Goal: Transaction & Acquisition: Purchase product/service

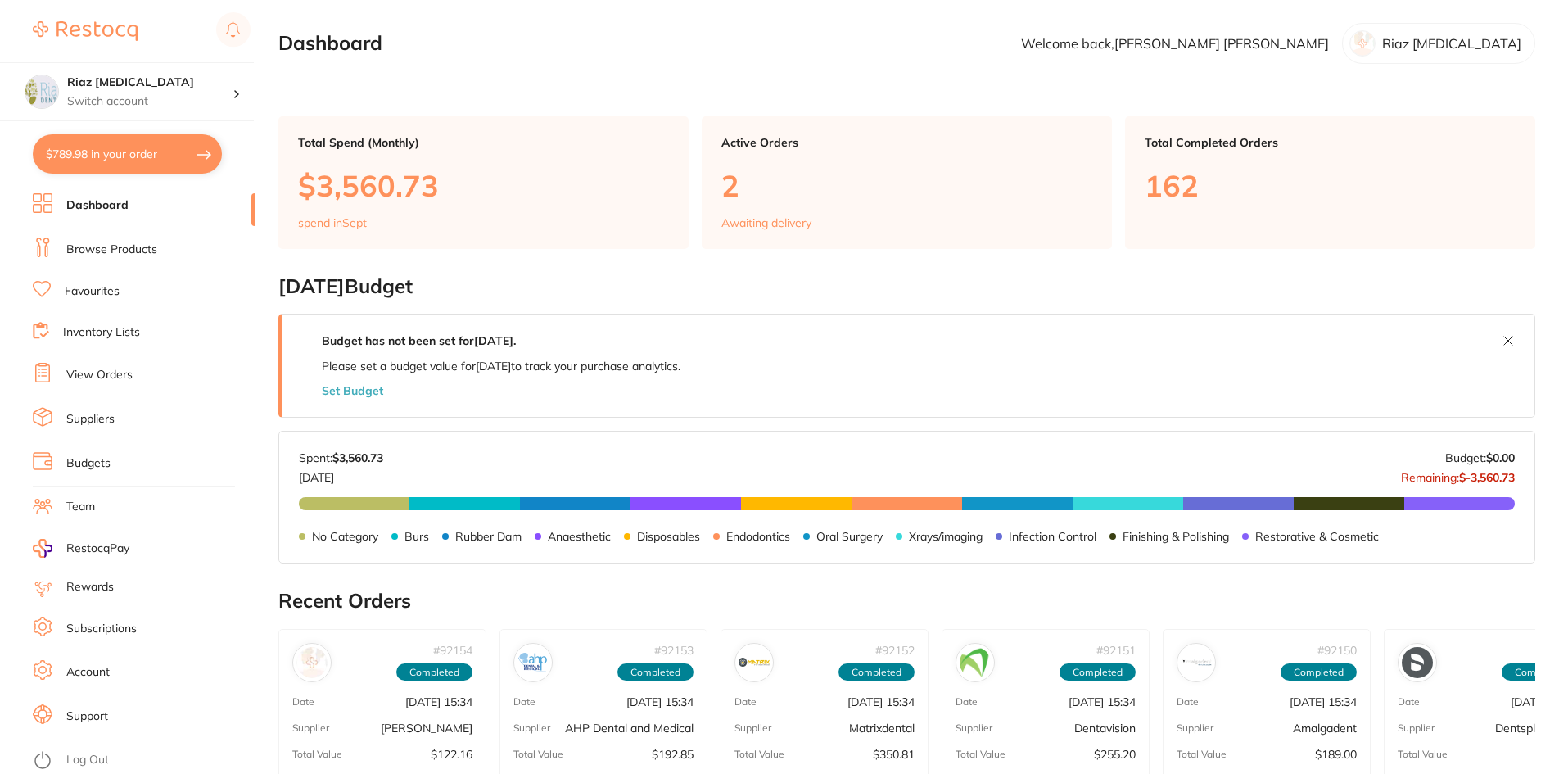
click at [114, 254] on link "Browse Products" at bounding box center [112, 250] width 90 height 17
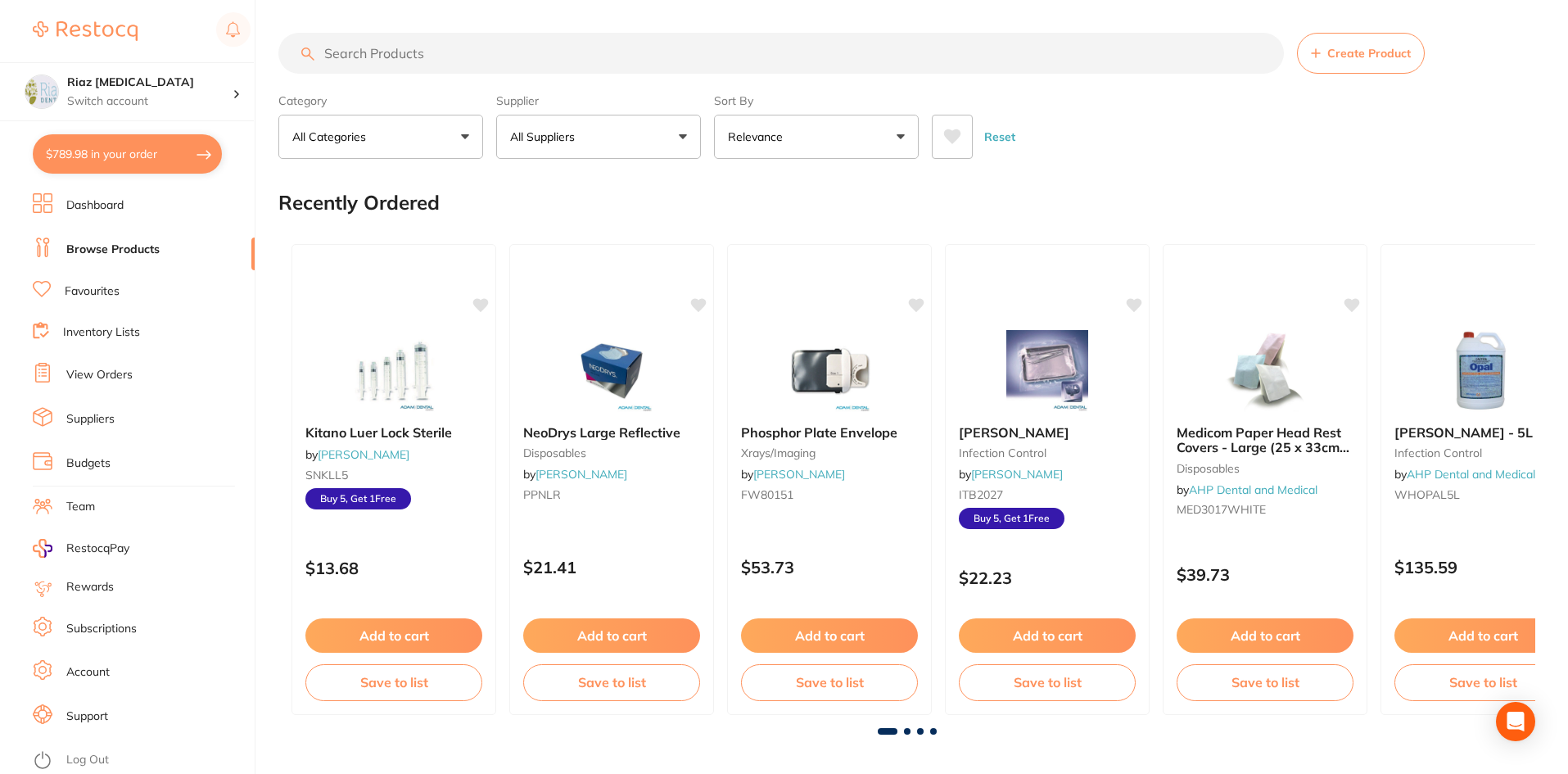
click at [440, 54] on input "search" at bounding box center [782, 53] width 1006 height 41
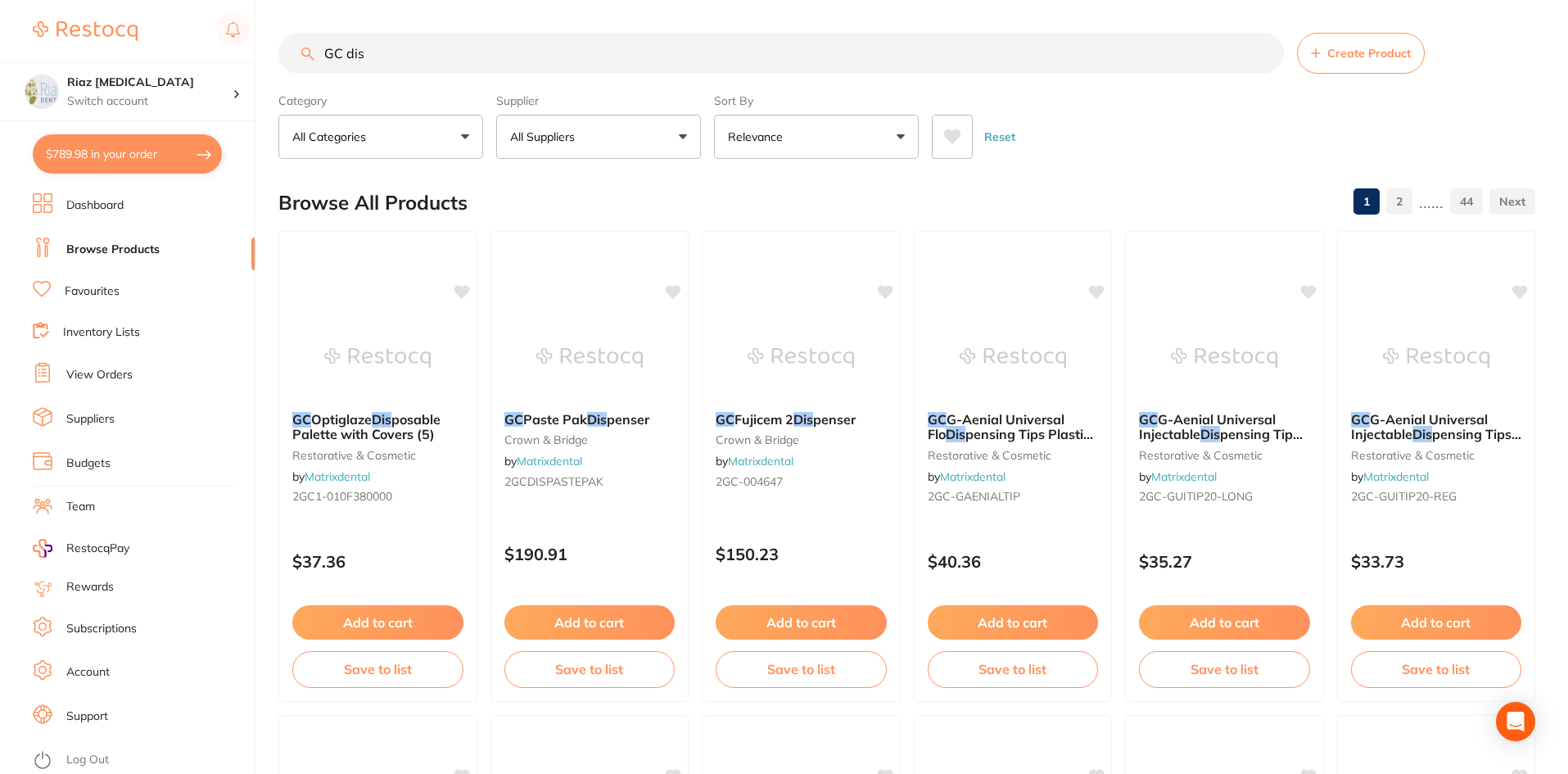
click at [421, 47] on input "GC dis" at bounding box center [782, 53] width 1006 height 41
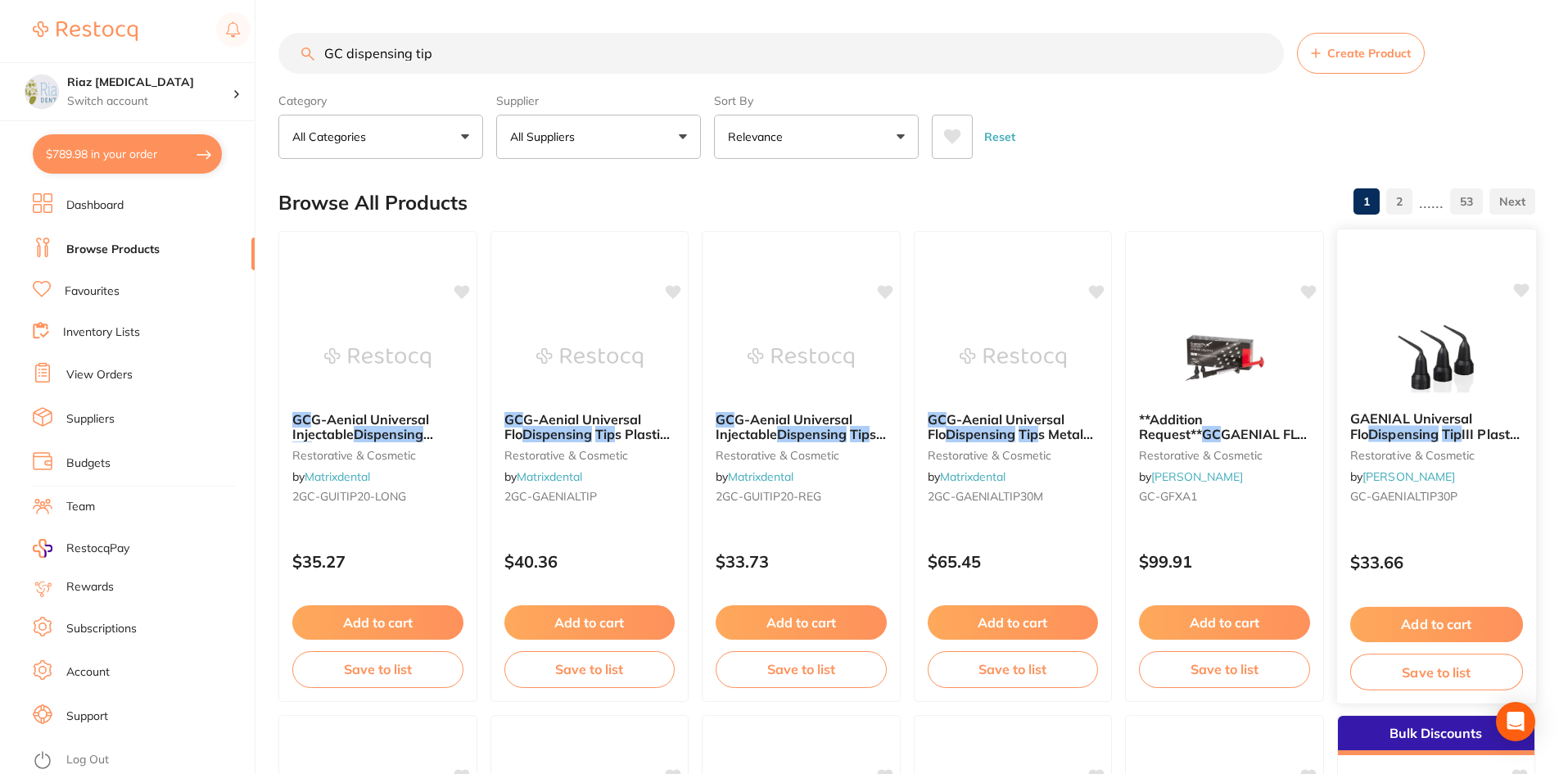
type input "GC dispensing tip"
click at [1449, 620] on button "Add to cart" at bounding box center [1435, 625] width 173 height 35
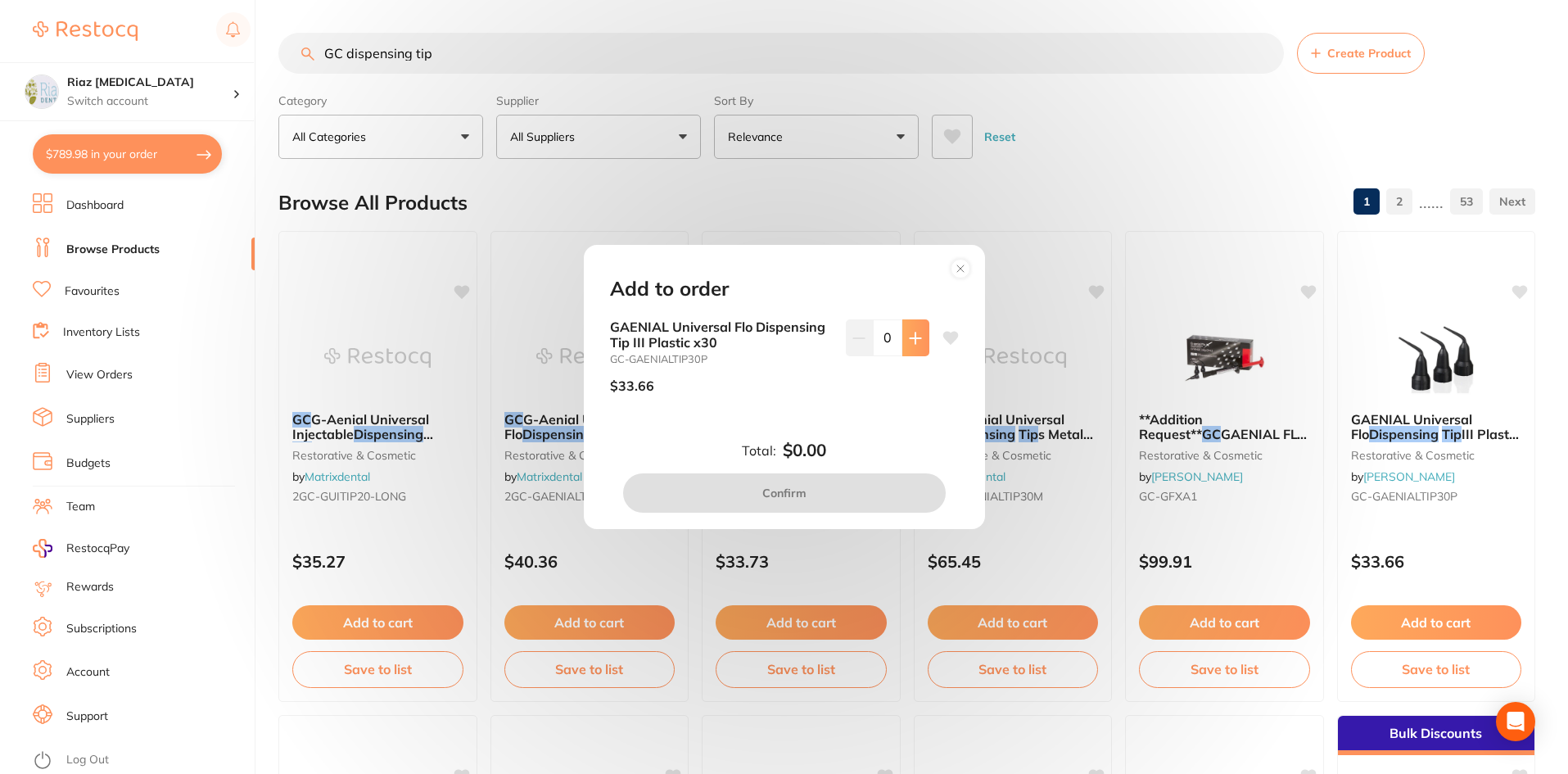
click at [918, 327] on button at bounding box center [916, 337] width 27 height 36
type input "1"
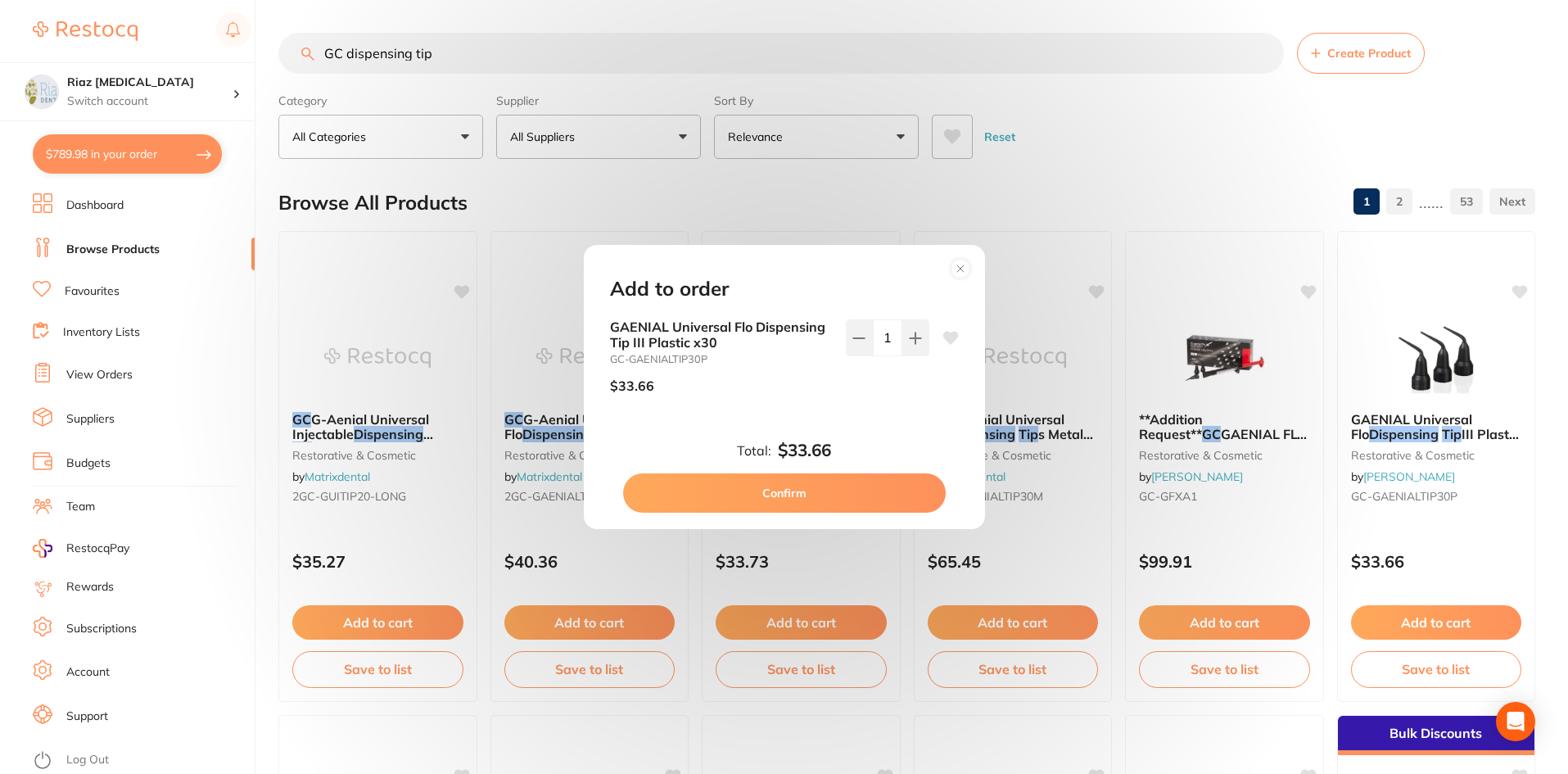
click at [799, 494] on button "Confirm" at bounding box center [784, 493] width 323 height 40
